Goal: Task Accomplishment & Management: Use online tool/utility

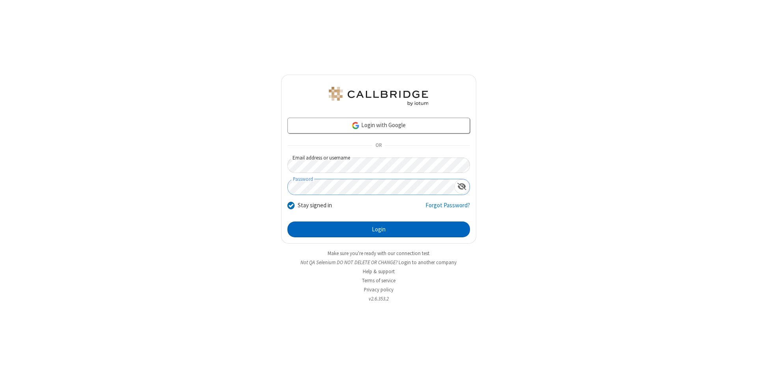
click at [379, 229] on button "Login" at bounding box center [379, 229] width 183 height 16
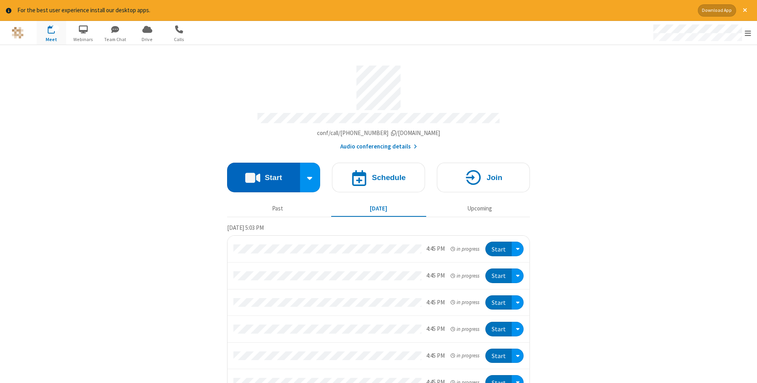
click at [264, 175] on button "Start" at bounding box center [263, 178] width 73 height 30
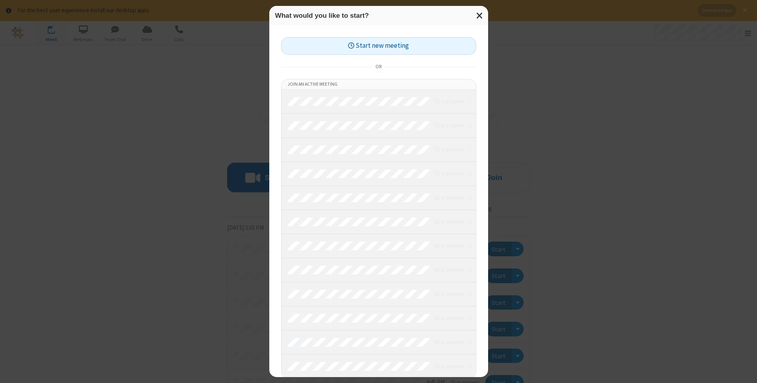
click at [379, 46] on button "Start new meeting" at bounding box center [378, 46] width 195 height 18
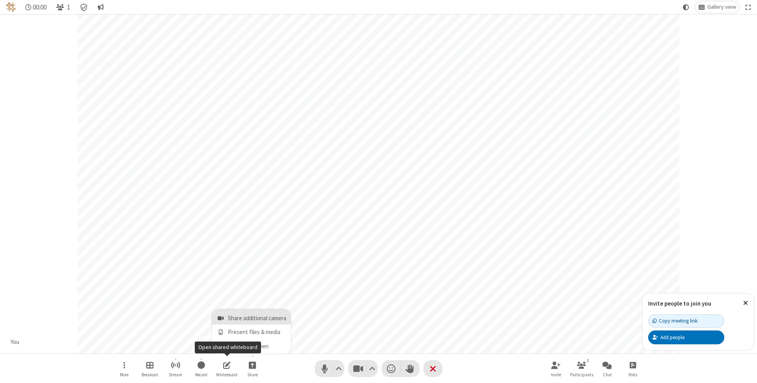
click at [252, 316] on span "Share additional camera" at bounding box center [257, 318] width 58 height 7
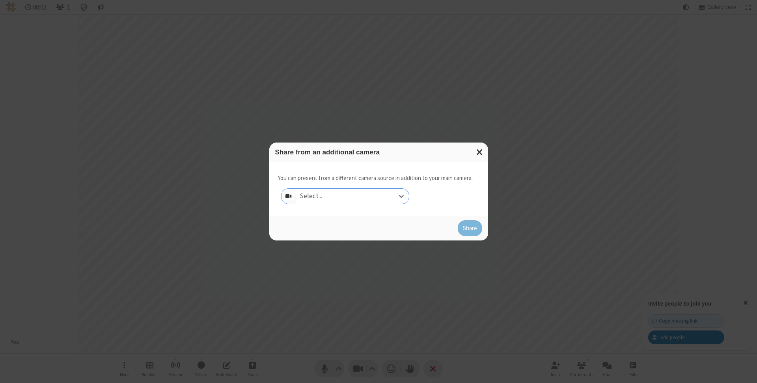
click at [352, 196] on div "Select..." at bounding box center [352, 196] width 113 height 15
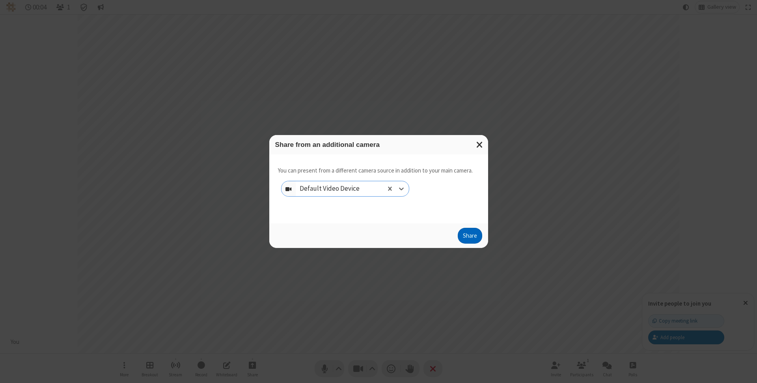
click at [470, 237] on button "Share" at bounding box center [470, 236] width 24 height 16
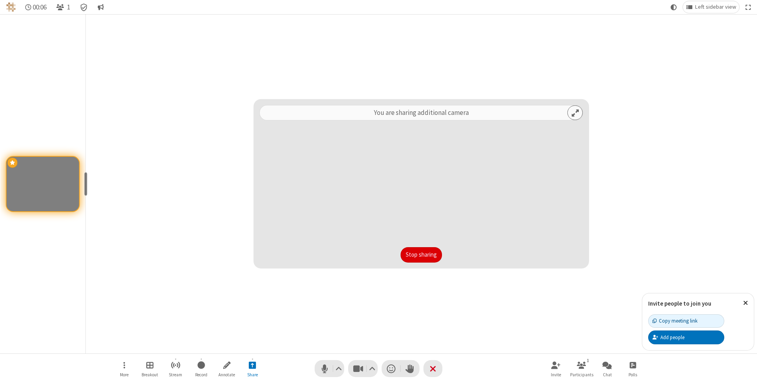
click at [421, 254] on button "Stop sharing" at bounding box center [421, 255] width 41 height 16
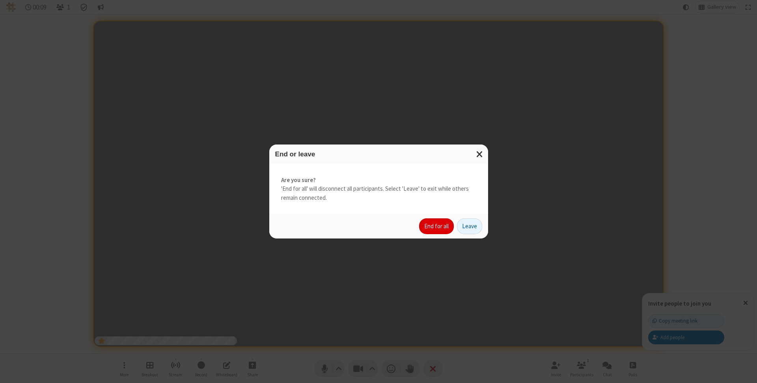
click at [437, 226] on button "End for all" at bounding box center [436, 226] width 35 height 16
